Goal: Check status

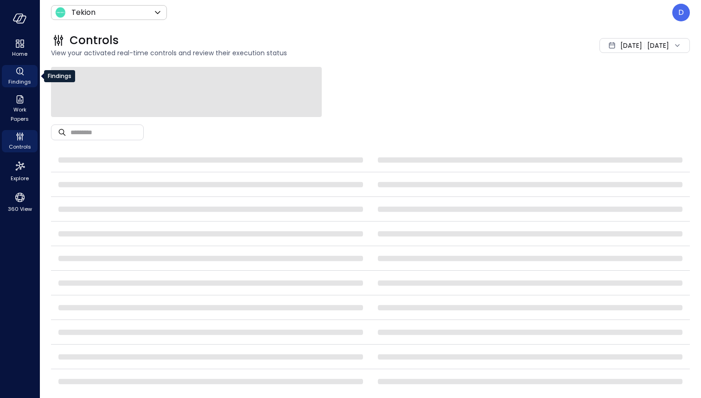
click at [17, 73] on icon "Findings" at bounding box center [19, 71] width 11 height 11
click at [13, 41] on div "Home" at bounding box center [20, 48] width 36 height 22
click at [16, 19] on icon "button" at bounding box center [20, 18] width 14 height 10
click at [22, 44] on icon "Home" at bounding box center [19, 43] width 11 height 11
click at [17, 16] on icon "button" at bounding box center [20, 18] width 14 height 10
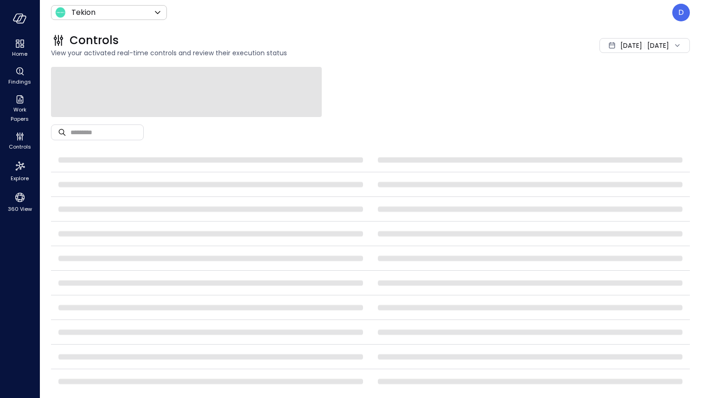
click at [645, 45] on hr at bounding box center [645, 45] width 0 height 6
click at [627, 67] on li "[DATE]" at bounding box center [622, 70] width 74 height 15
click at [13, 50] on span "Home" at bounding box center [19, 53] width 15 height 9
